Goal: Transaction & Acquisition: Subscribe to service/newsletter

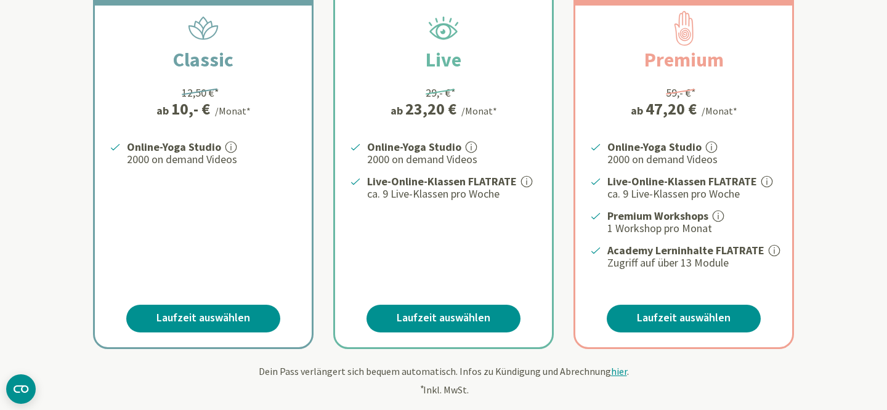
scroll to position [281, 0]
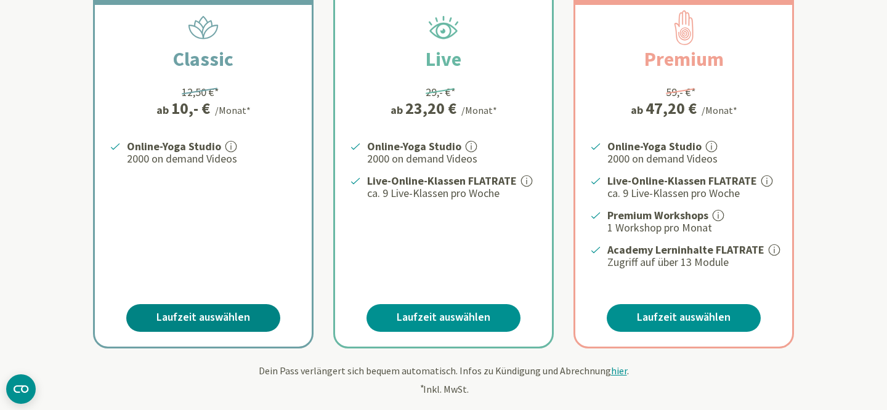
click at [220, 319] on link "Laufzeit auswählen" at bounding box center [203, 318] width 154 height 28
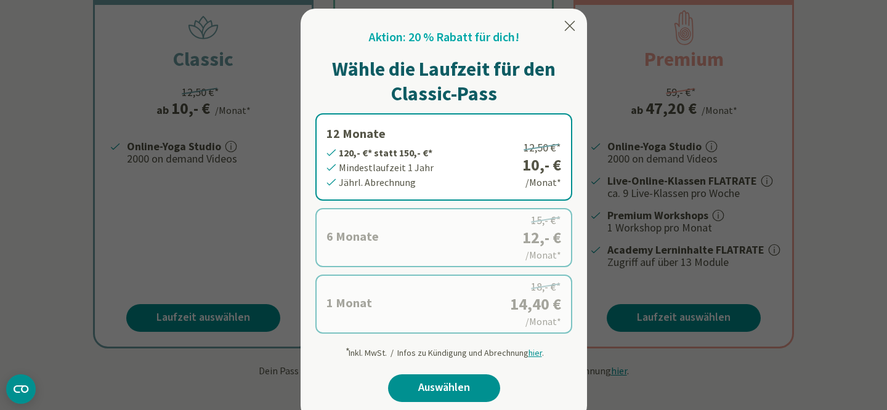
click at [375, 257] on label "6 Monate 72,- €* statt 90,- €* Mindestlaufzeit 6 Monate Halbjährl. Abrechnung 1…" at bounding box center [443, 237] width 257 height 59
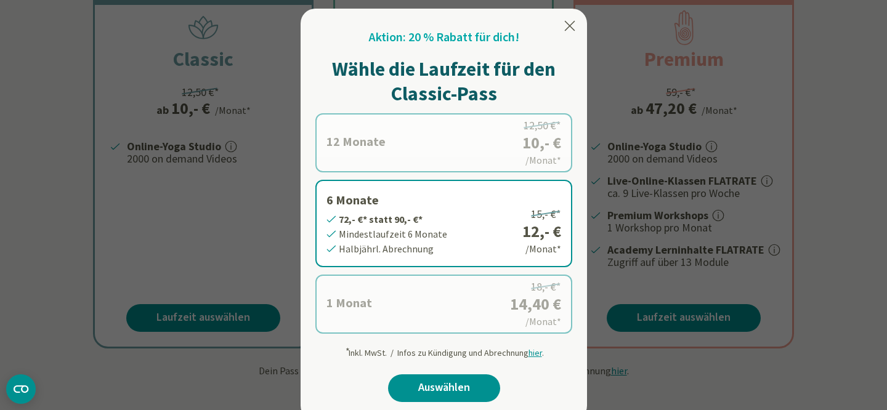
click at [398, 160] on label "12 Monate 120,- €* statt 150,- €* Mindestlaufzeit 1 Jahr Jährl. Abrechnung 12,5…" at bounding box center [443, 142] width 257 height 59
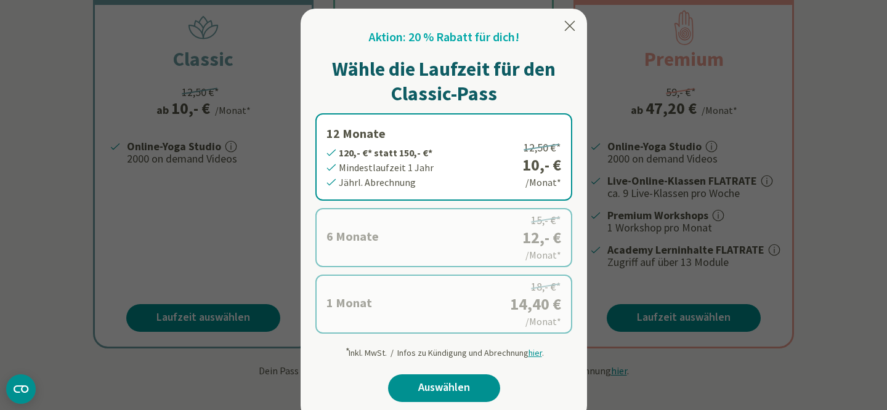
click at [396, 225] on label "6 Monate 72,- €* statt 90,- €* Mindestlaufzeit 6 Monate Halbjährl. Abrechnung 1…" at bounding box center [443, 237] width 257 height 59
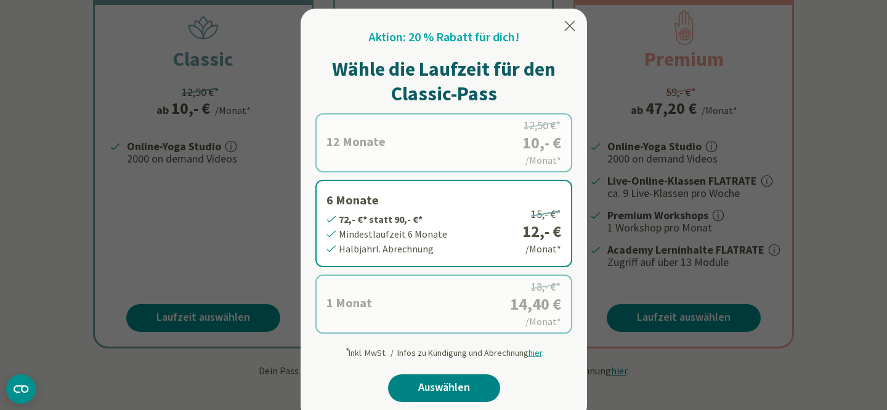
click at [420, 392] on link "Auswählen" at bounding box center [444, 388] width 112 height 28
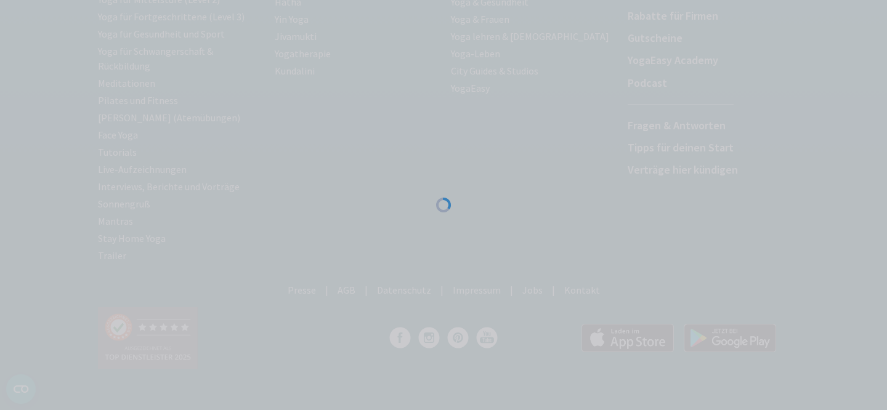
scroll to position [269, 0]
